Goal: Task Accomplishment & Management: Use online tool/utility

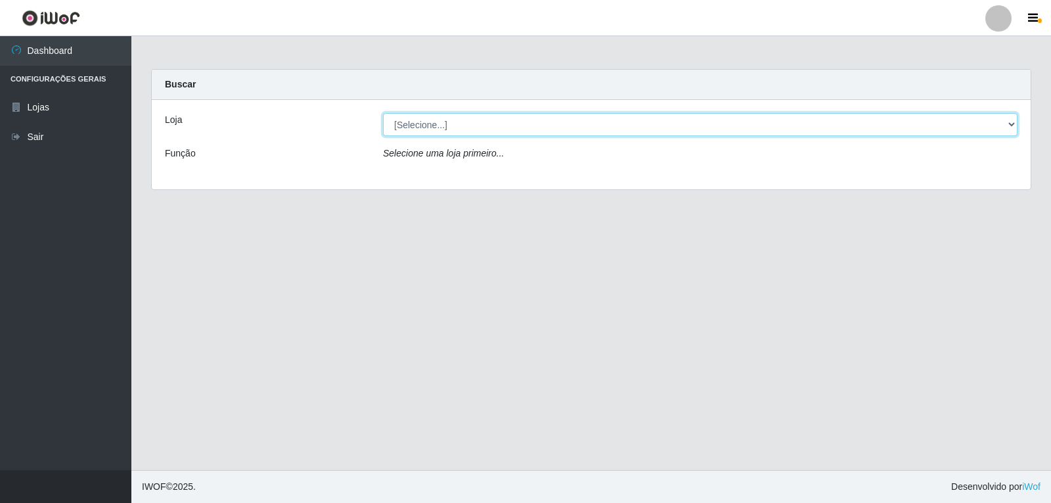
click at [537, 119] on select "[Selecione...] [PERSON_NAME]" at bounding box center [700, 124] width 635 height 23
select select "523"
click at [383, 113] on select "[Selecione...] [PERSON_NAME]" at bounding box center [700, 124] width 635 height 23
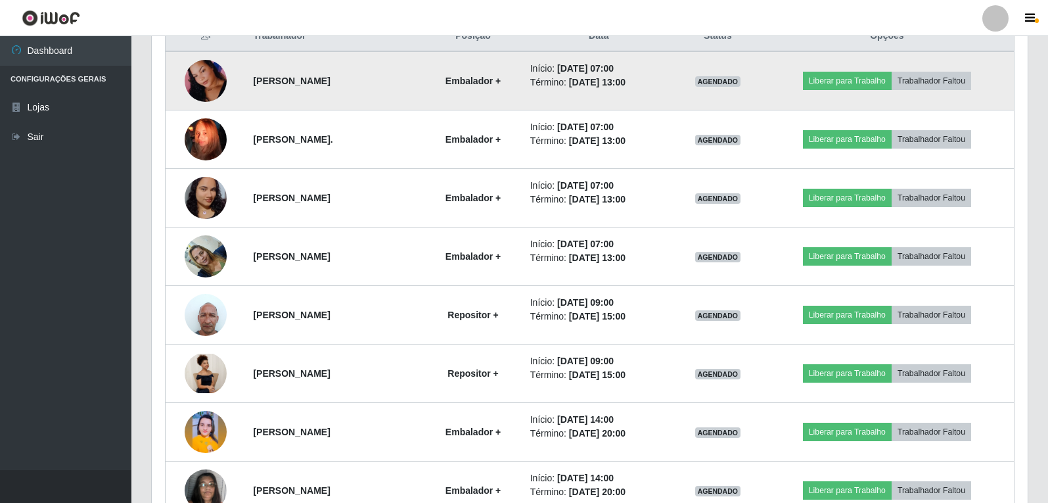
scroll to position [526, 0]
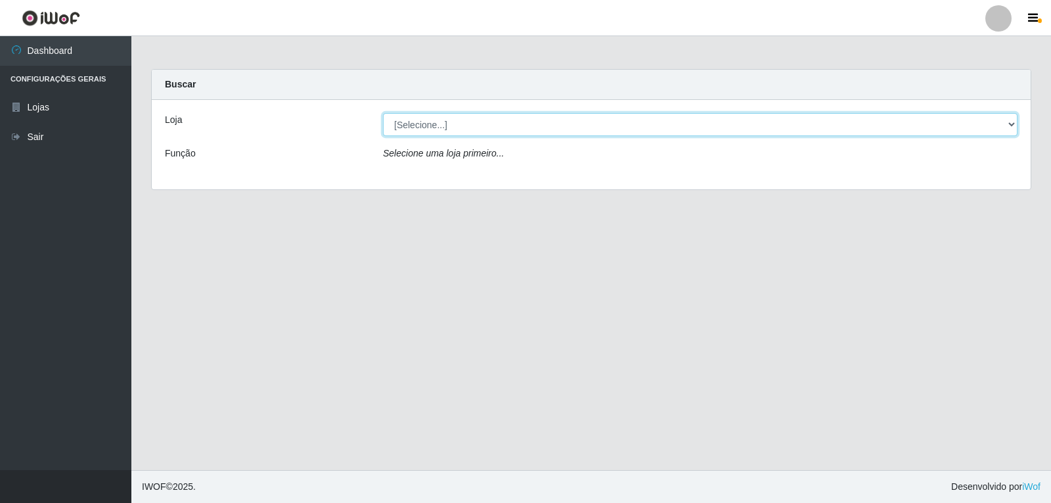
click at [430, 129] on select "[Selecione...] [PERSON_NAME]" at bounding box center [700, 124] width 635 height 23
select select "523"
click at [383, 113] on select "[Selecione...] [PERSON_NAME]" at bounding box center [700, 124] width 635 height 23
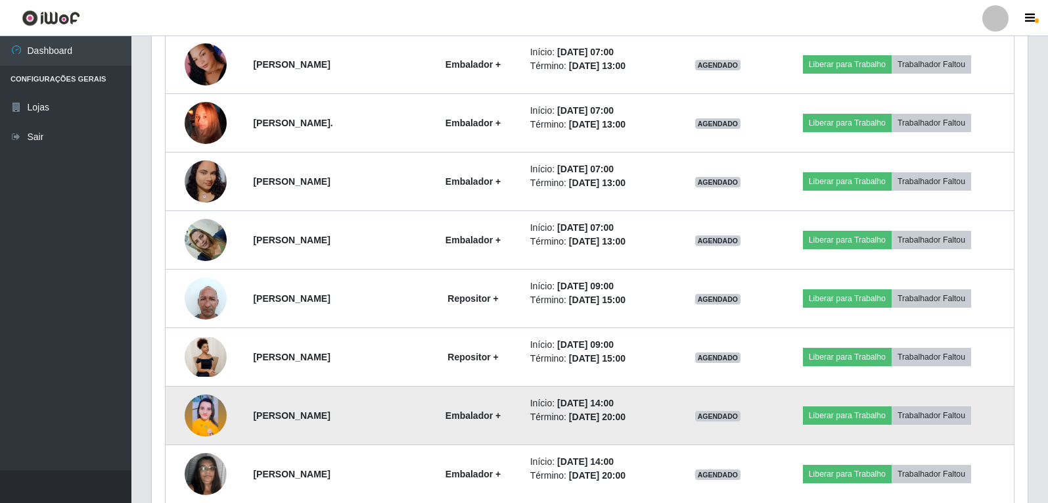
scroll to position [662, 0]
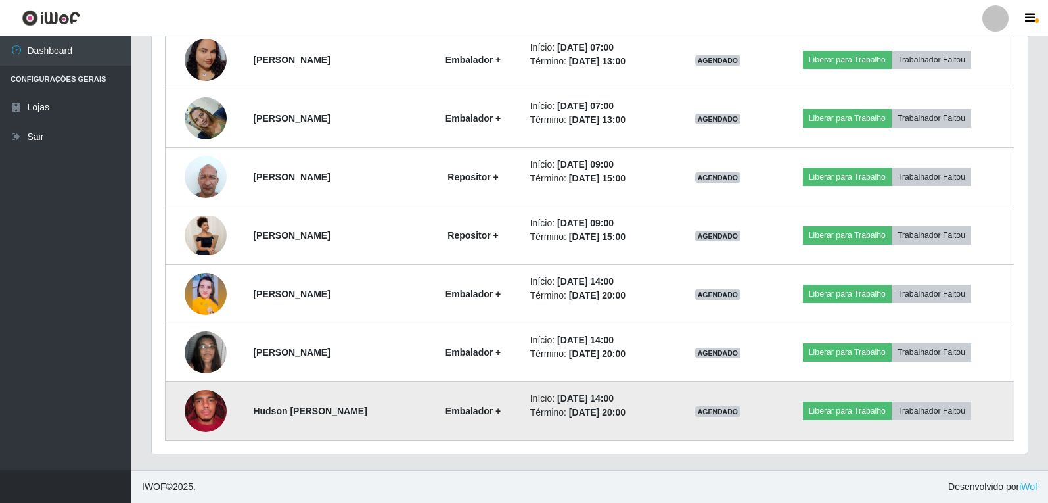
click at [193, 413] on img at bounding box center [206, 410] width 42 height 56
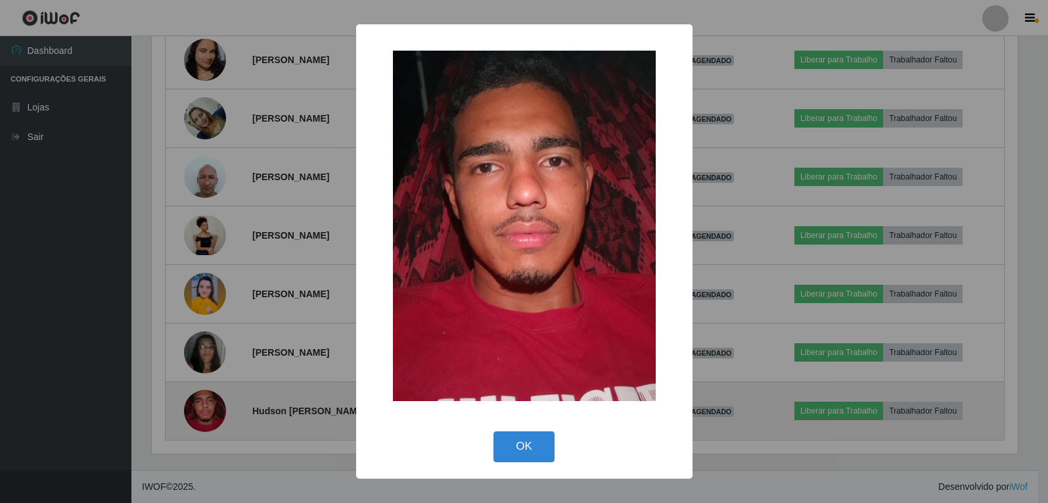
scroll to position [273, 869]
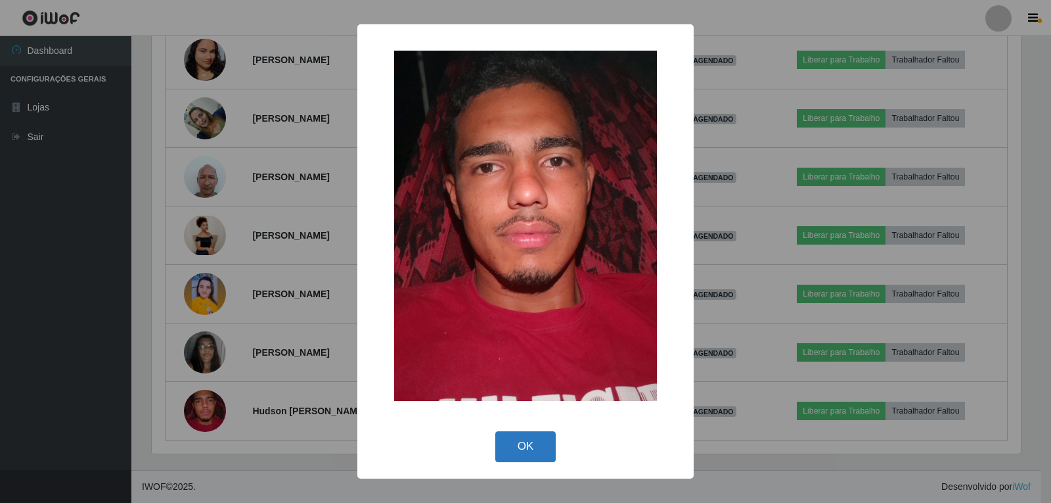
click at [547, 432] on button "OK" at bounding box center [525, 446] width 61 height 31
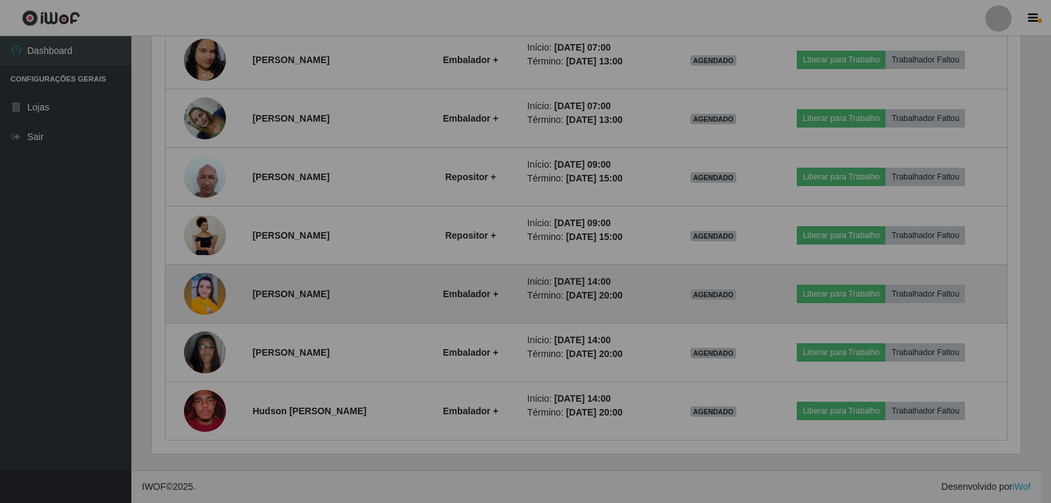
scroll to position [273, 876]
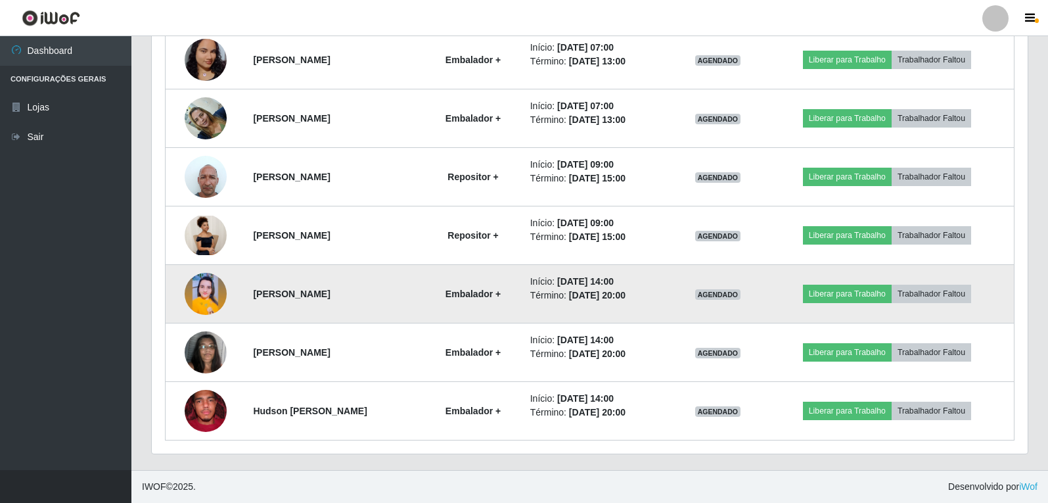
click at [211, 299] on img at bounding box center [206, 294] width 42 height 42
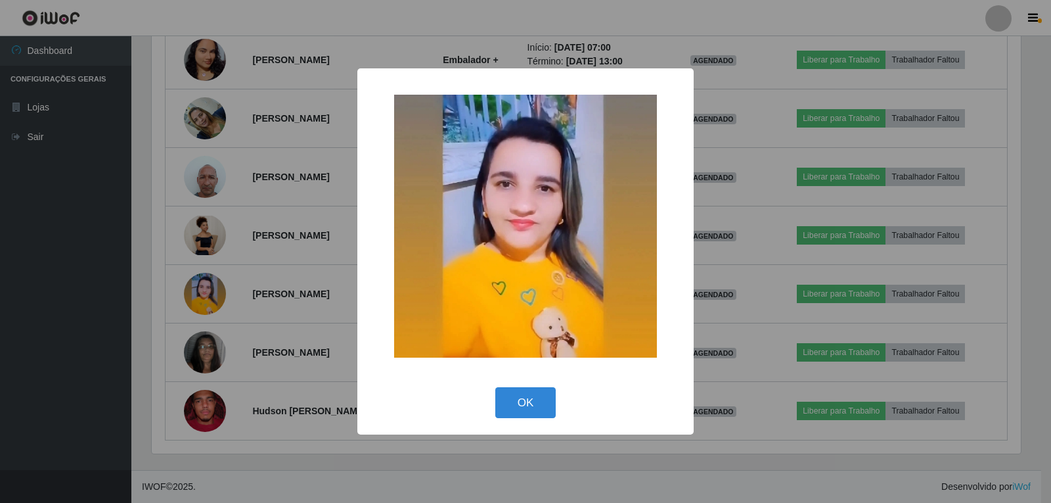
click at [211, 346] on div "× OK Cancel" at bounding box center [525, 251] width 1051 height 503
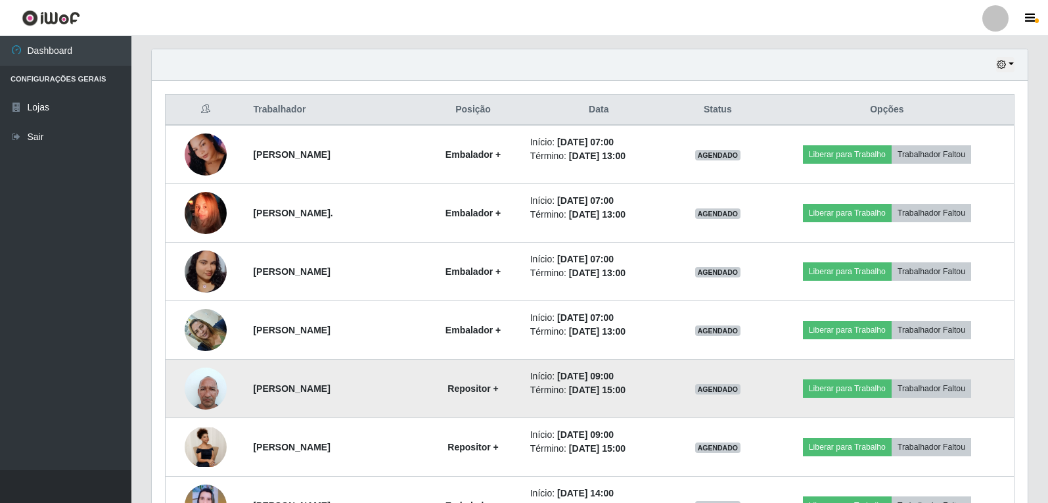
scroll to position [465, 0]
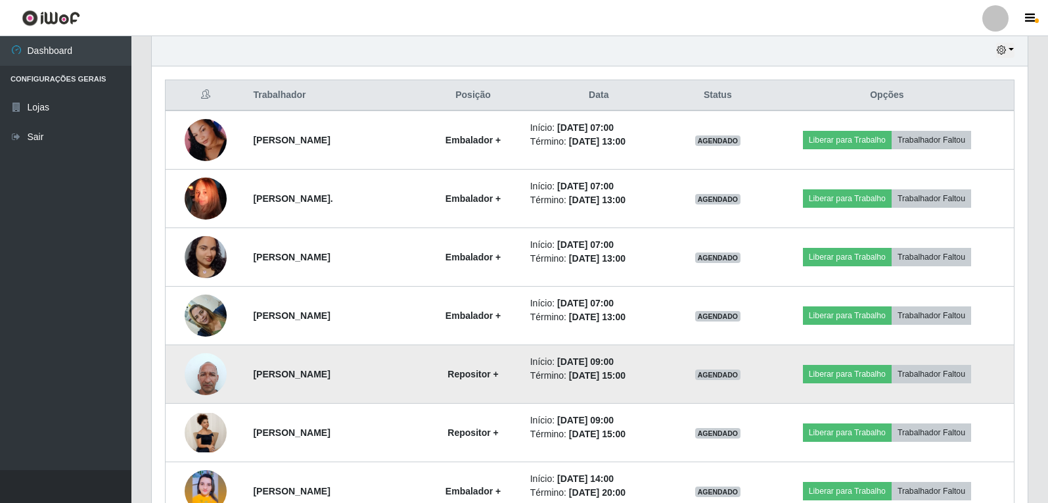
click at [216, 376] on img at bounding box center [206, 374] width 42 height 56
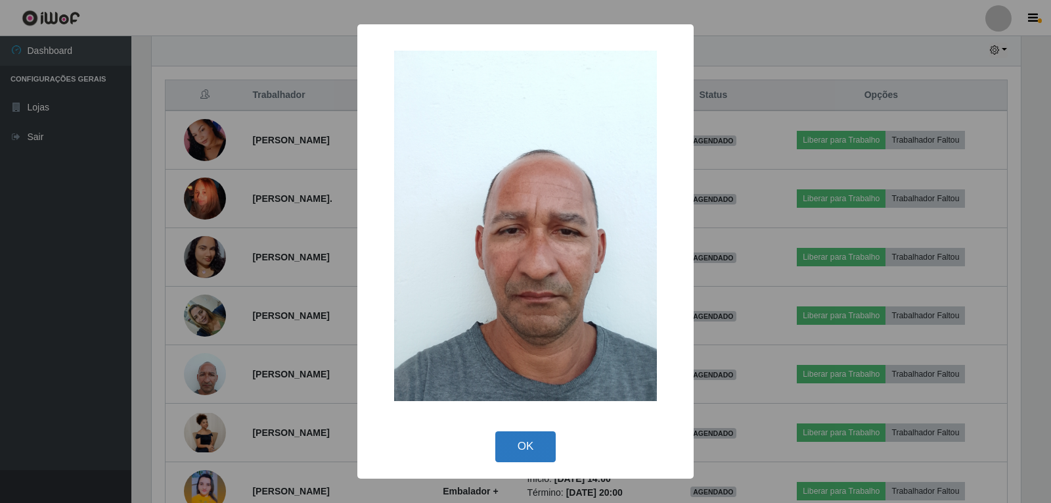
click at [528, 440] on button "OK" at bounding box center [525, 446] width 61 height 31
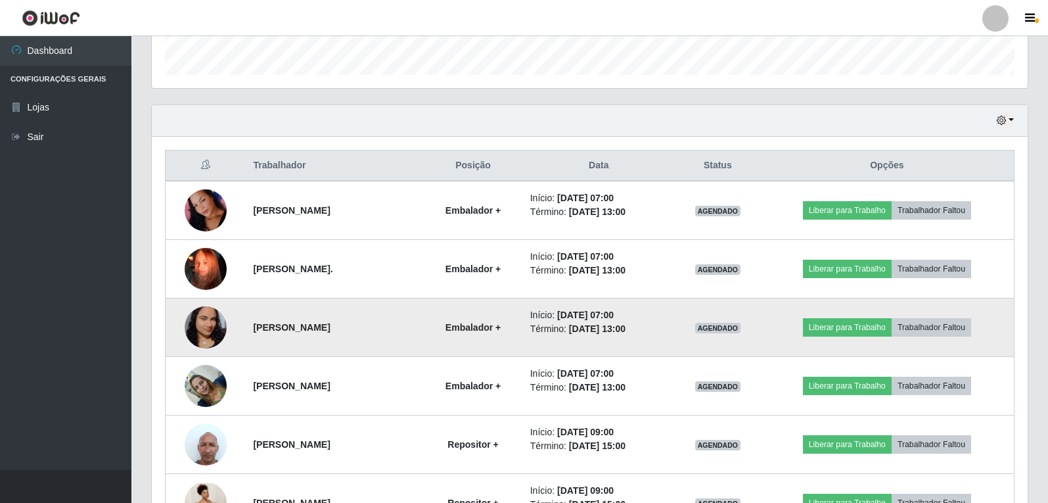
scroll to position [399, 0]
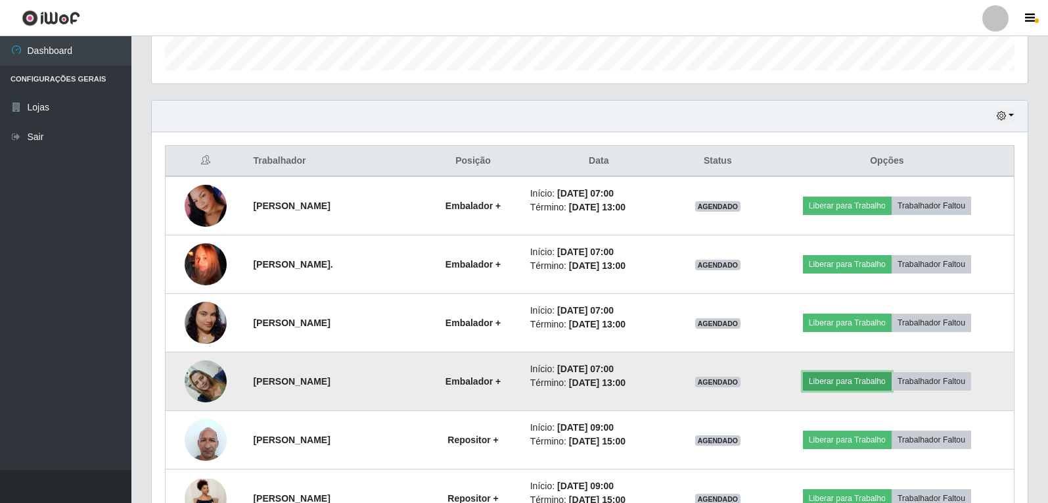
click at [846, 380] on button "Liberar para Trabalho" at bounding box center [847, 381] width 89 height 18
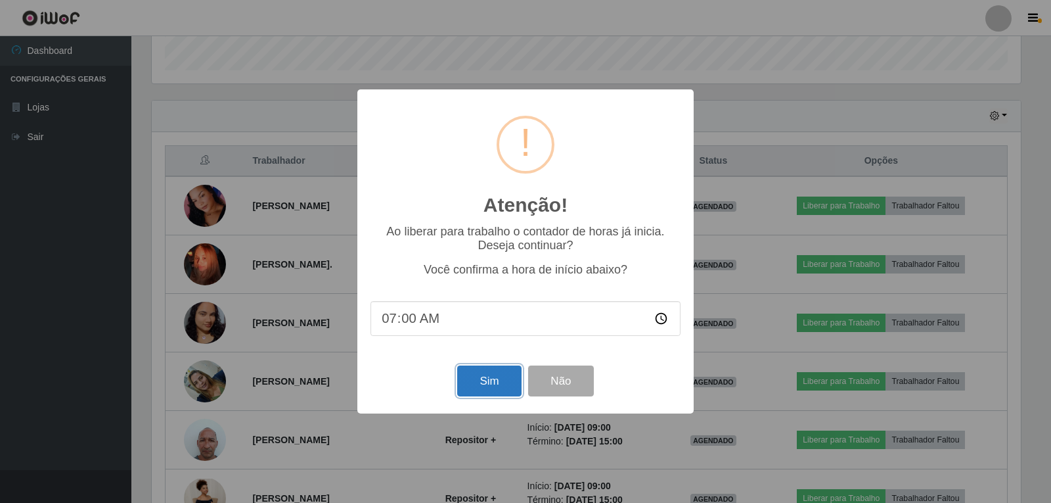
click at [502, 384] on button "Sim" at bounding box center [489, 380] width 64 height 31
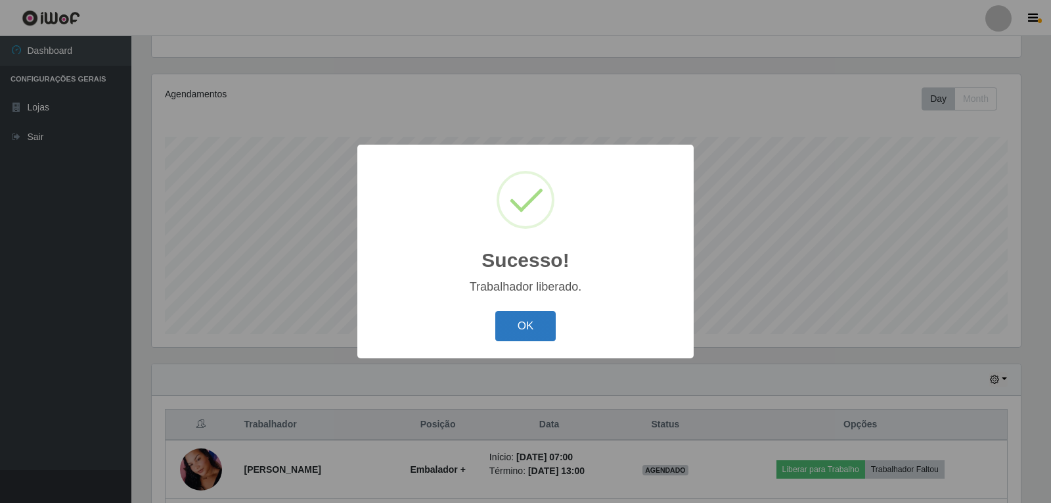
click at [512, 331] on button "OK" at bounding box center [525, 326] width 61 height 31
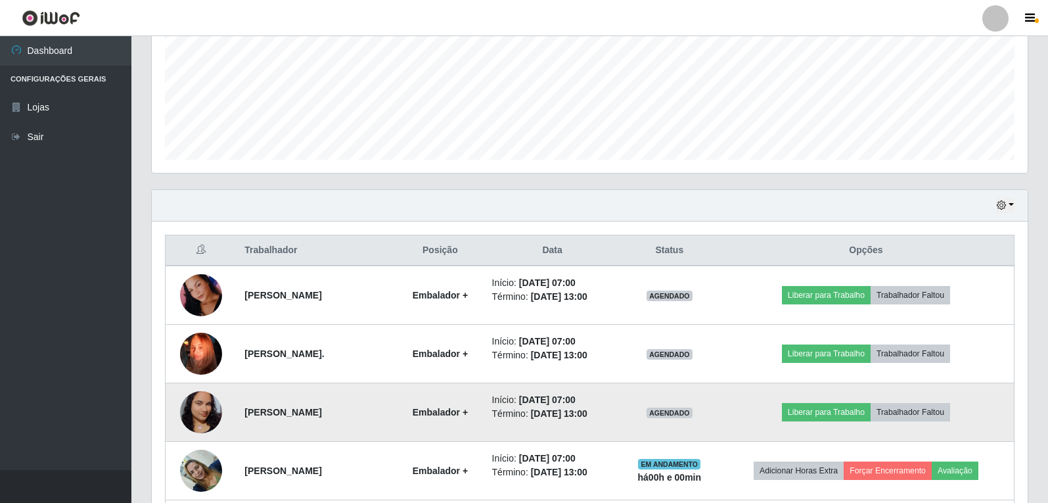
scroll to position [333, 0]
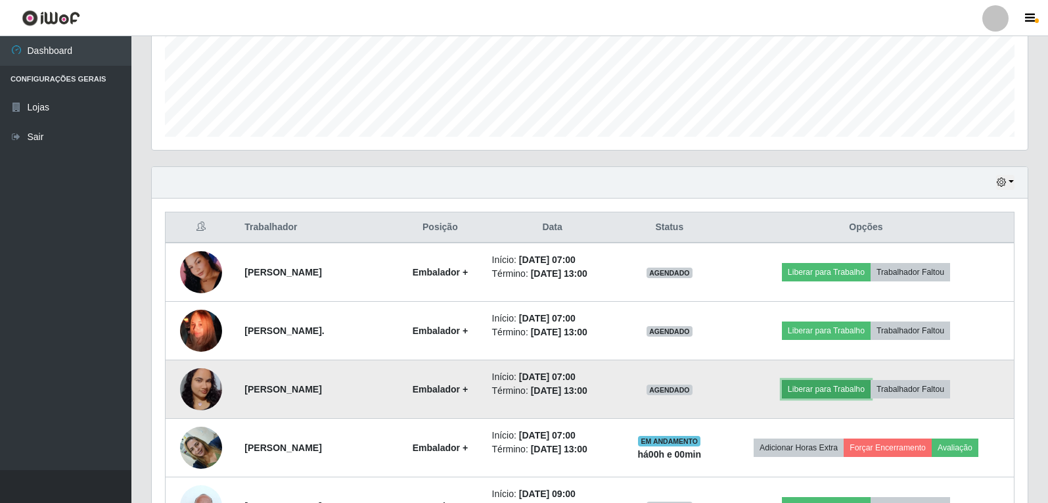
click at [799, 398] on button "Liberar para Trabalho" at bounding box center [826, 389] width 89 height 18
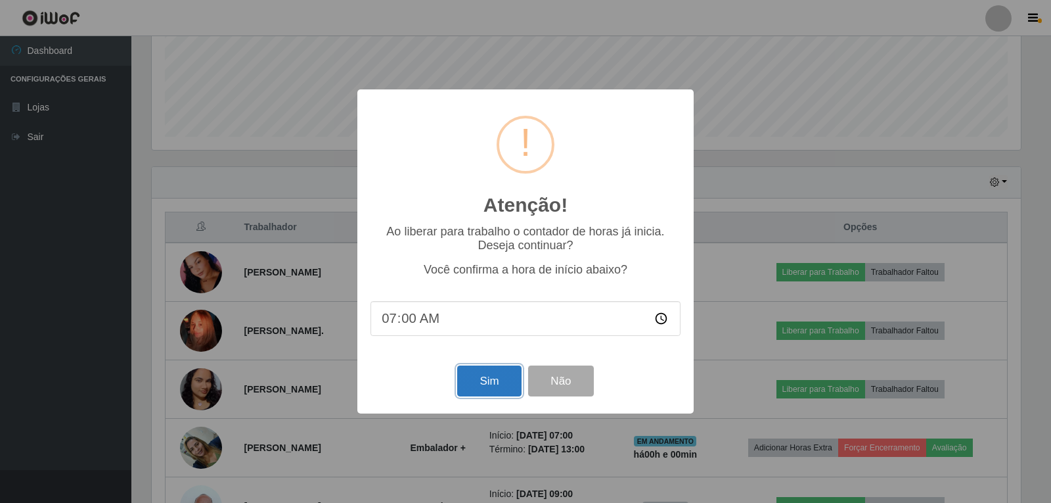
click at [478, 391] on button "Sim" at bounding box center [489, 380] width 64 height 31
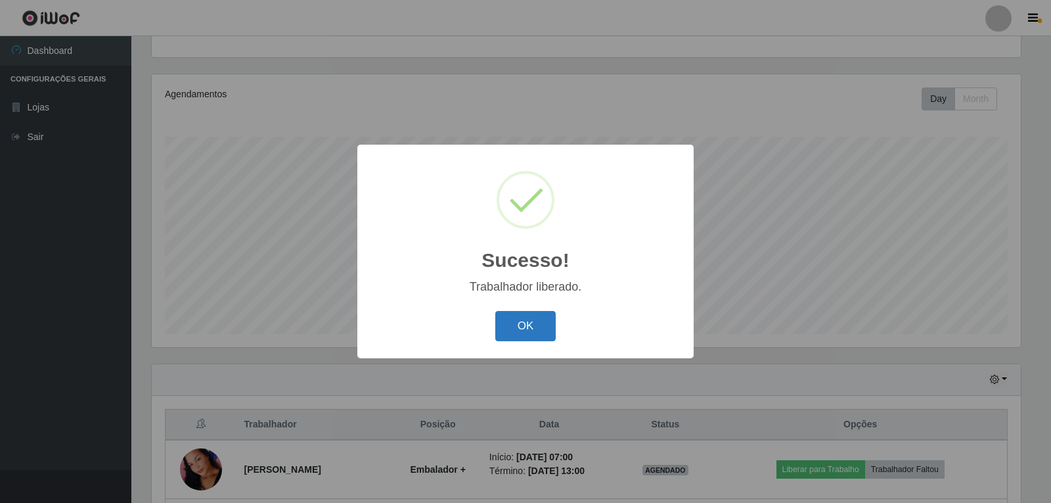
click at [521, 325] on button "OK" at bounding box center [525, 326] width 61 height 31
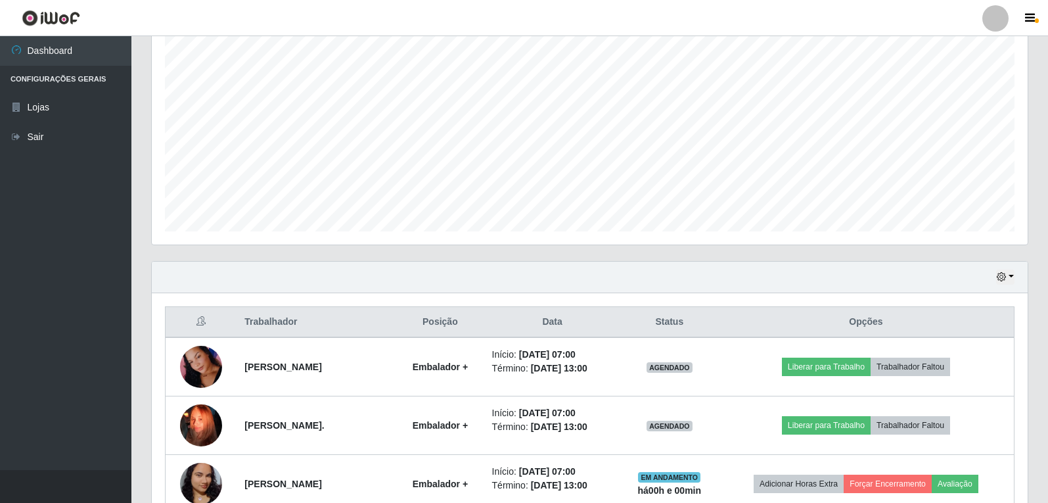
scroll to position [267, 0]
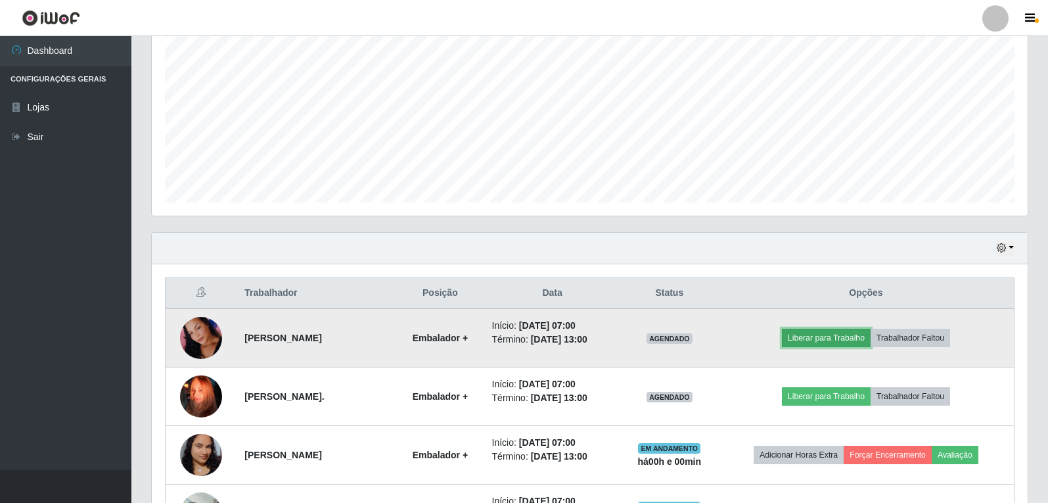
click at [814, 338] on button "Liberar para Trabalho" at bounding box center [826, 338] width 89 height 18
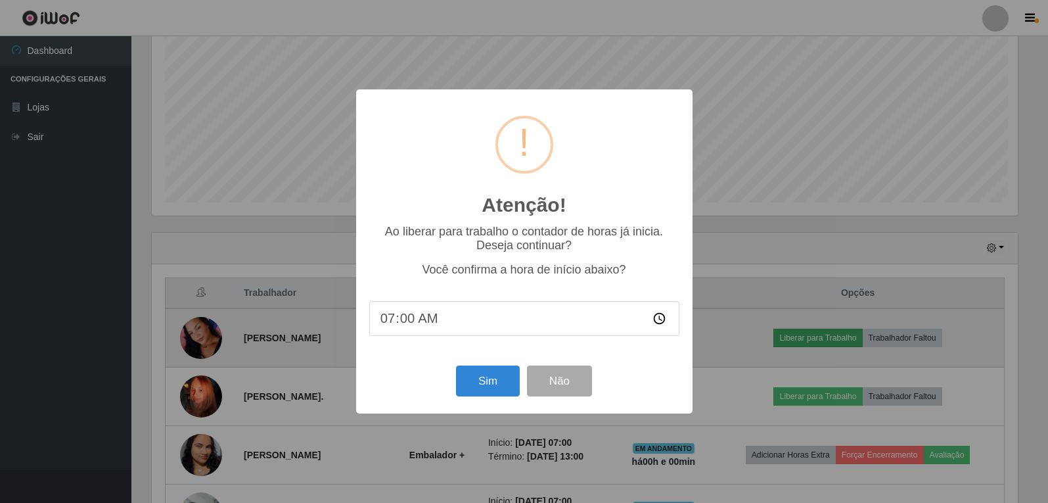
scroll to position [273, 869]
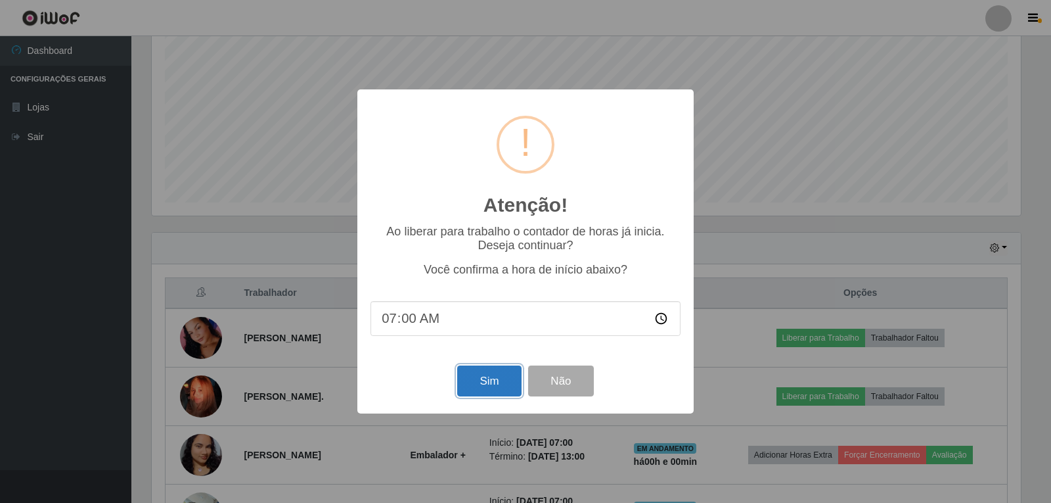
click at [498, 385] on button "Sim" at bounding box center [489, 380] width 64 height 31
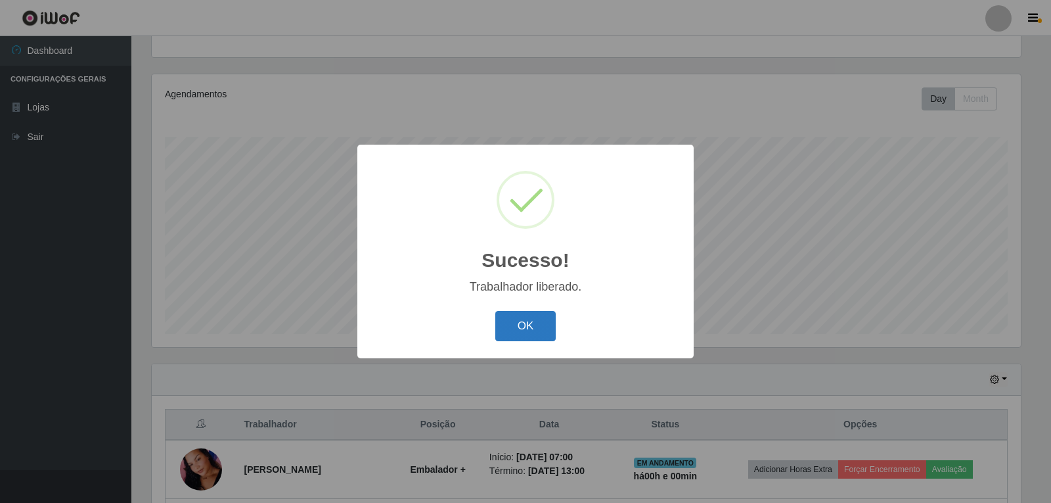
click at [530, 327] on button "OK" at bounding box center [525, 326] width 61 height 31
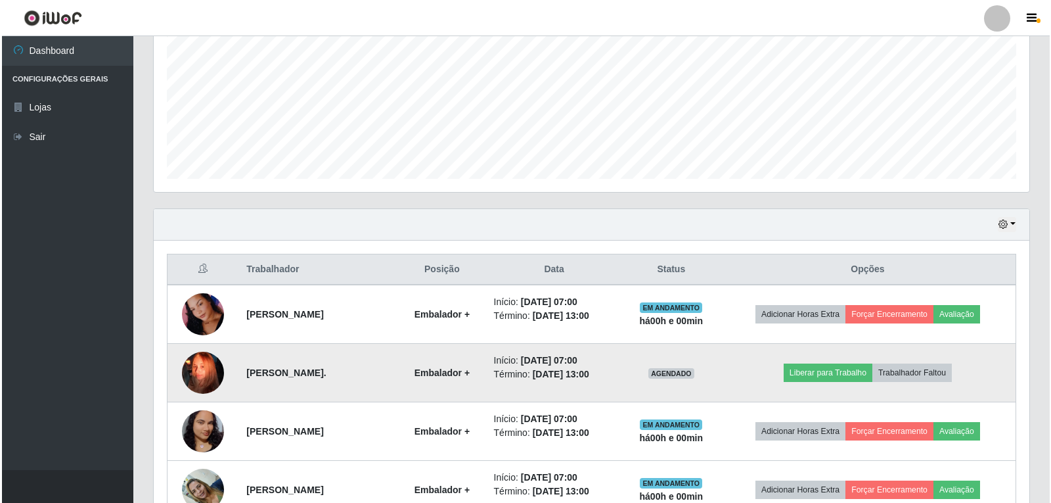
scroll to position [0, 0]
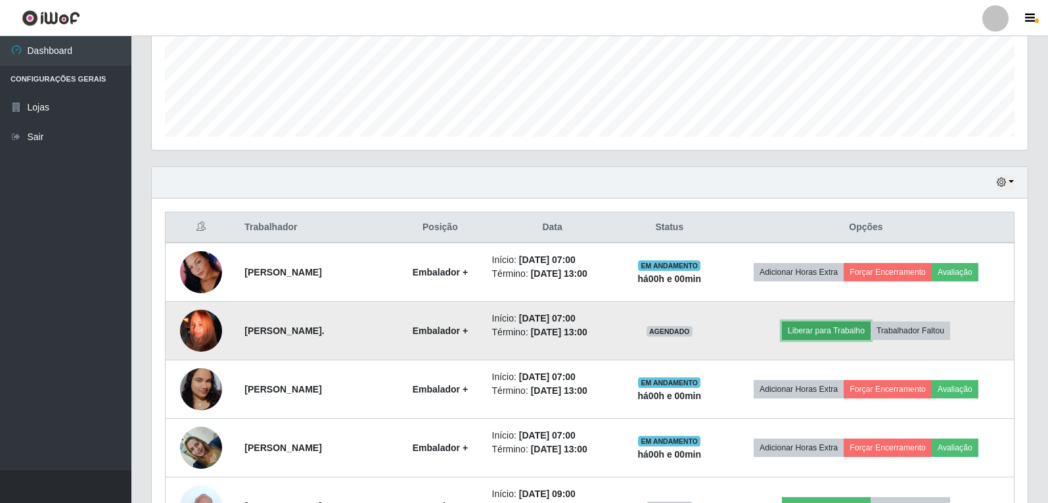
click at [827, 330] on button "Liberar para Trabalho" at bounding box center [826, 330] width 89 height 18
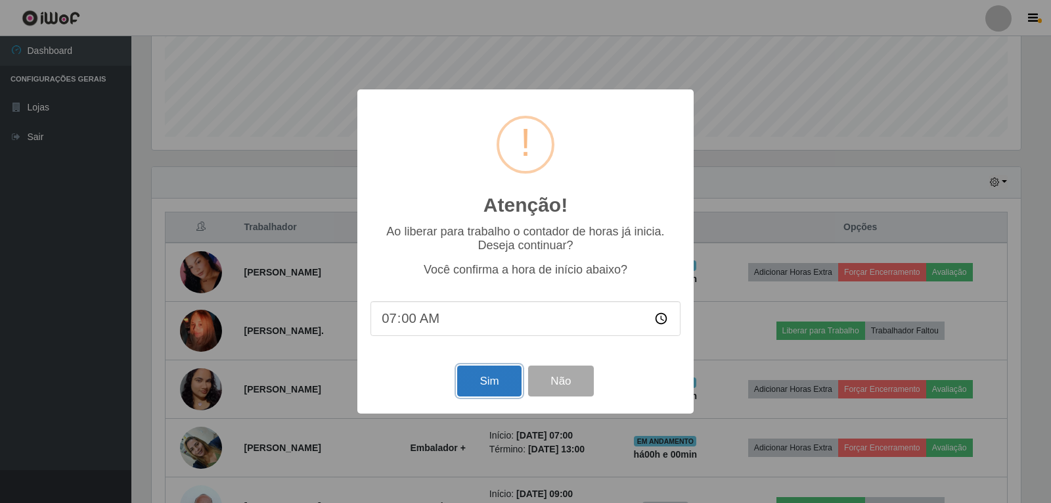
click at [485, 386] on button "Sim" at bounding box center [489, 380] width 64 height 31
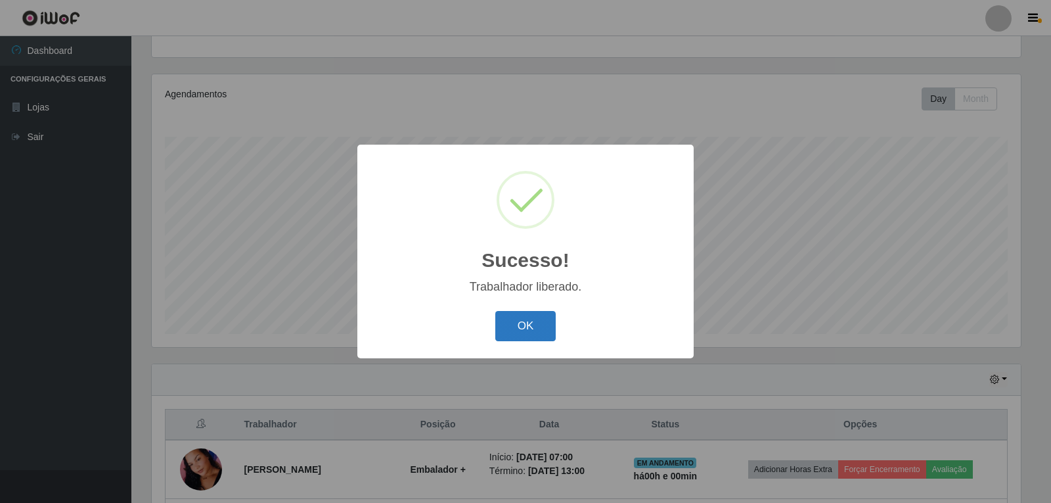
click at [519, 336] on button "OK" at bounding box center [525, 326] width 61 height 31
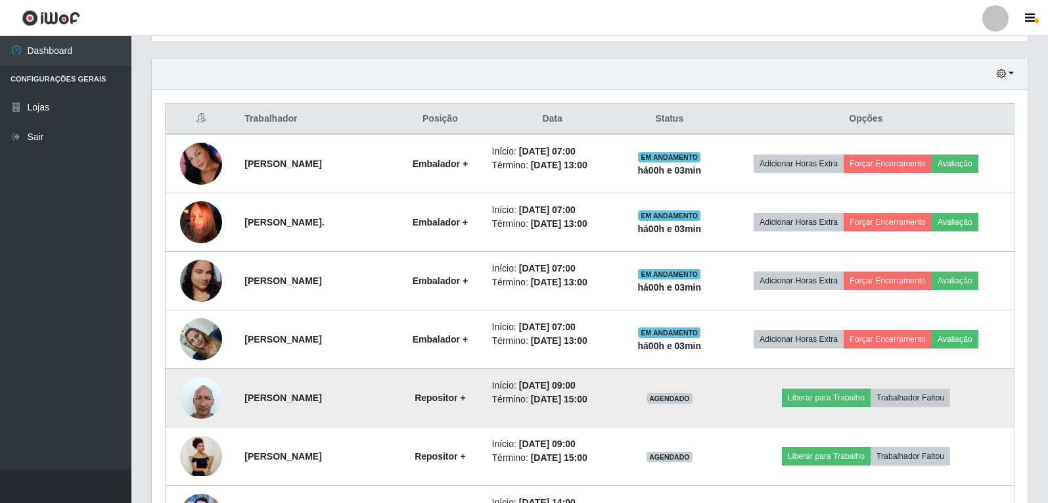
scroll to position [465, 0]
